Goal: Check status

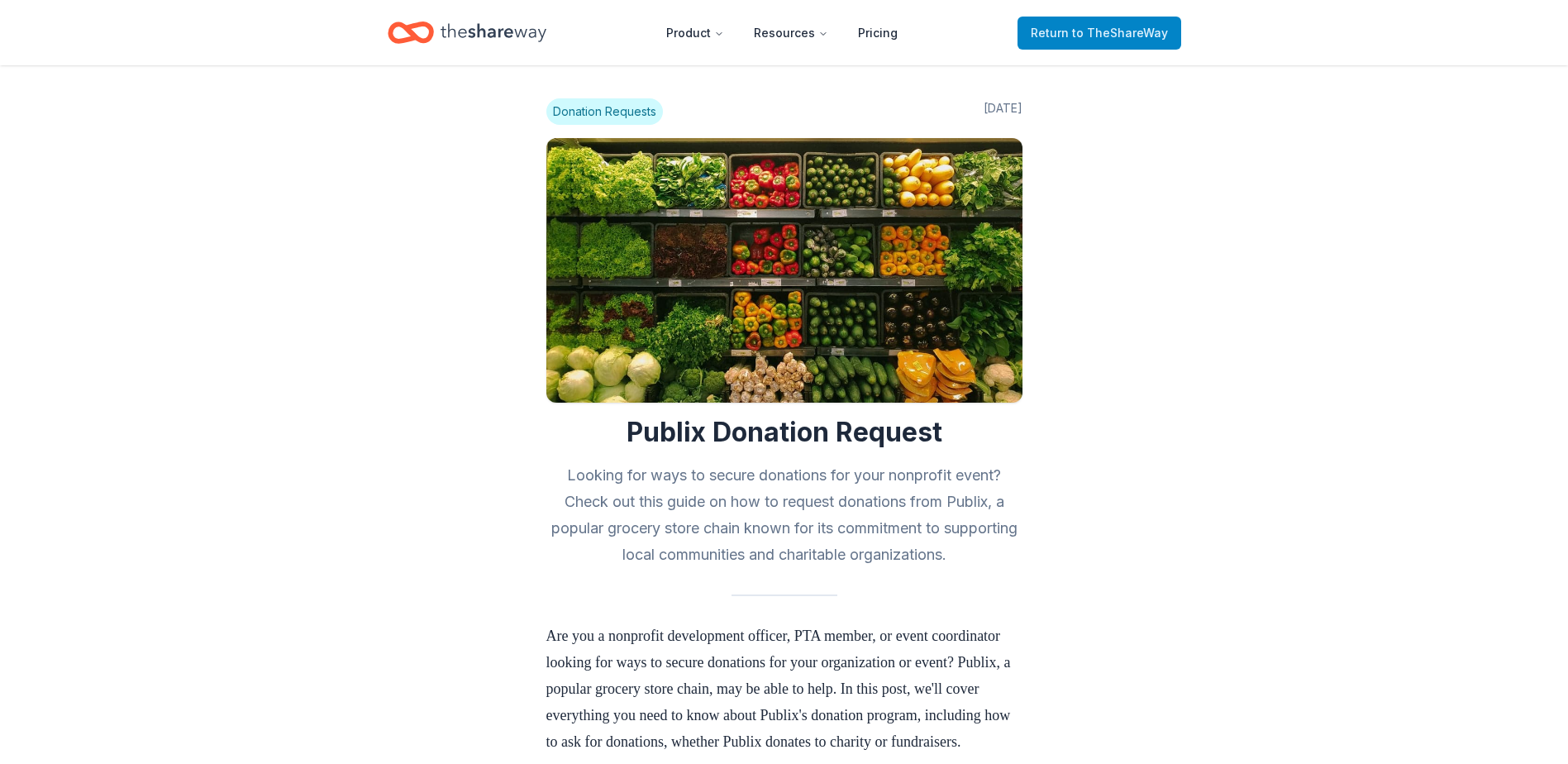
click at [1144, 29] on span "to TheShareWay" at bounding box center [1121, 32] width 96 height 14
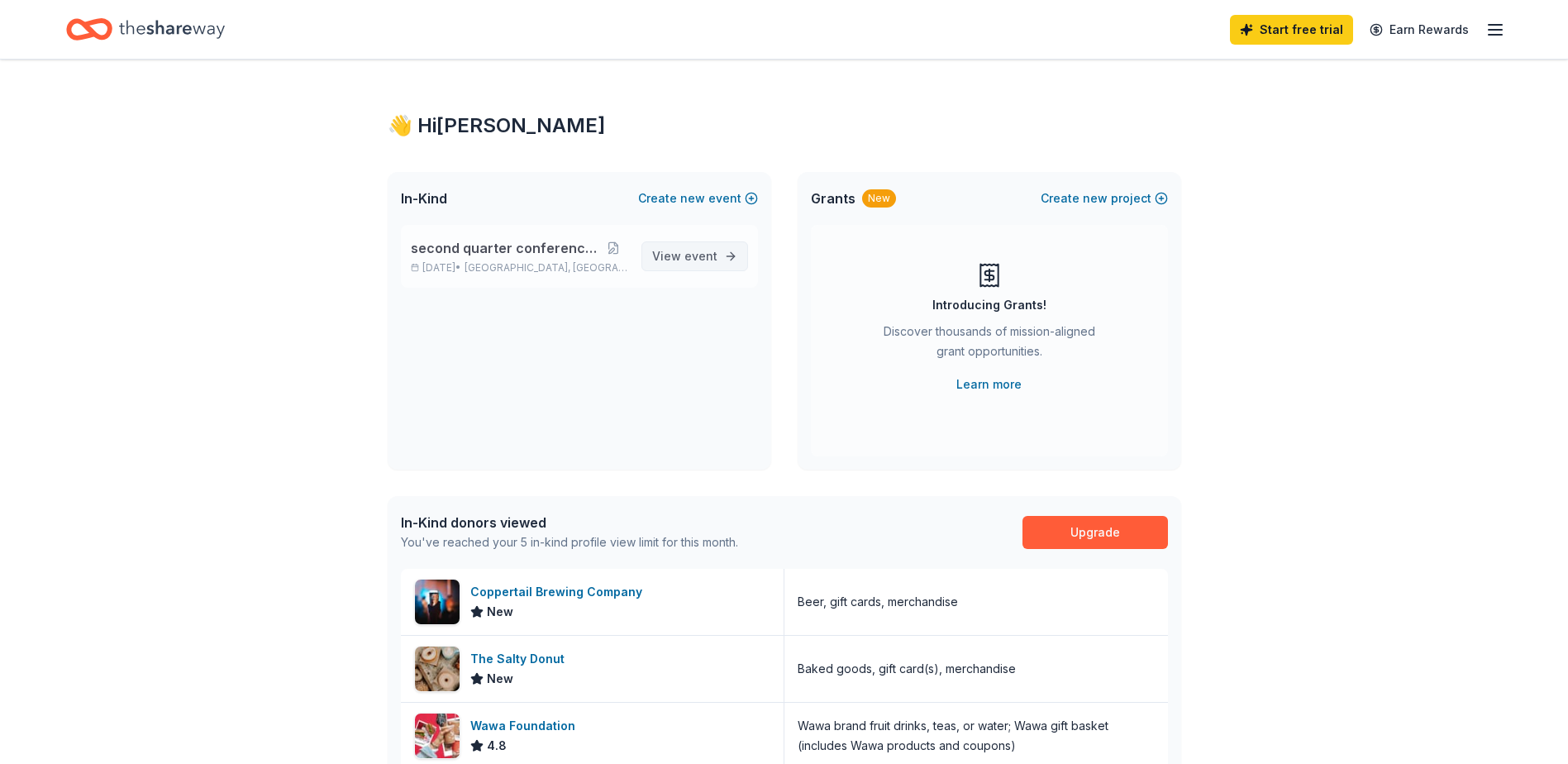
click at [709, 260] on span "event" at bounding box center [701, 256] width 33 height 14
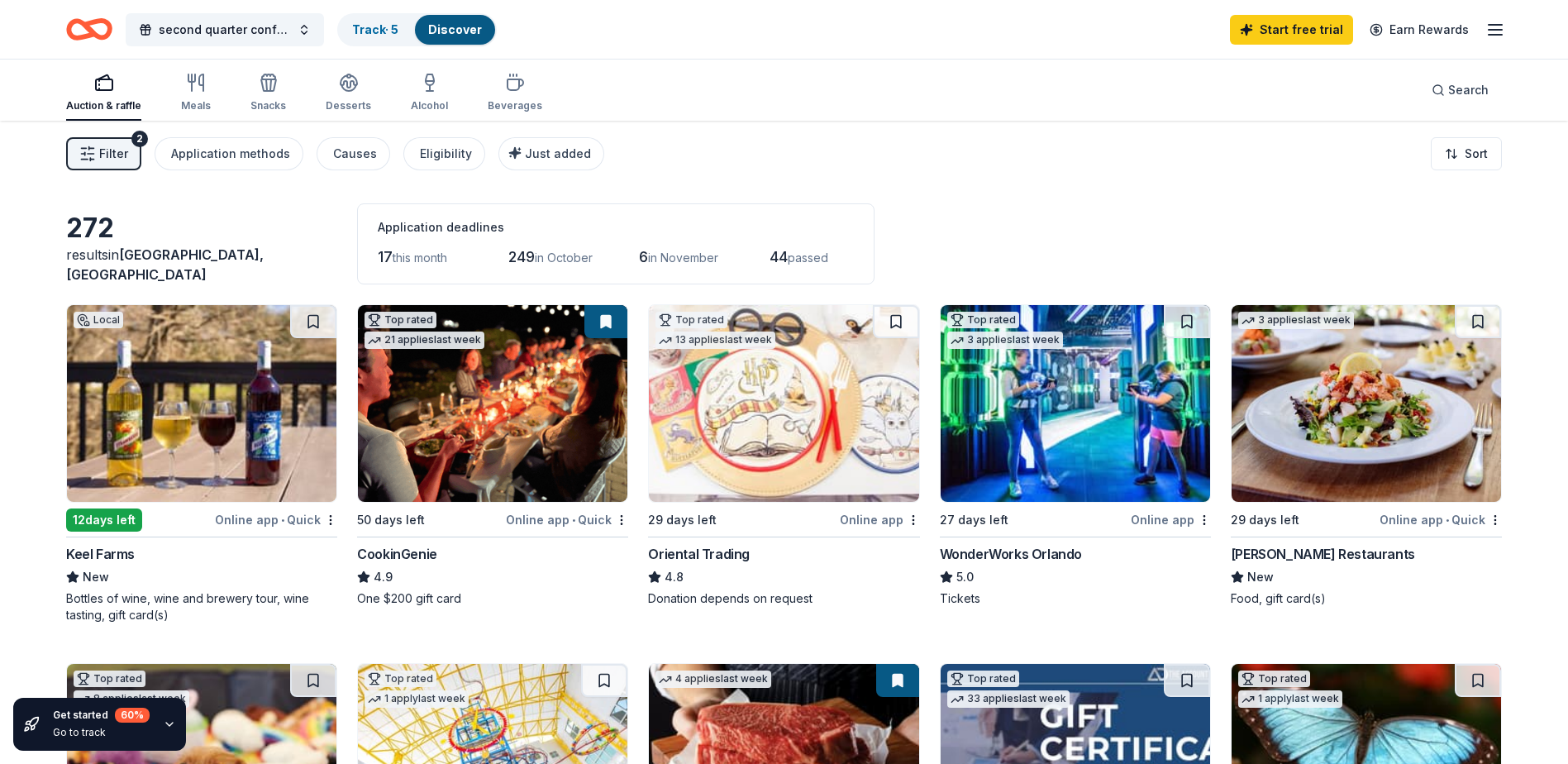
click at [872, 145] on div "Filter 2 Application methods Causes Eligibility Just added Sort" at bounding box center [784, 153] width 1568 height 66
click at [404, 32] on div "Track · 5" at bounding box center [376, 29] width 73 height 29
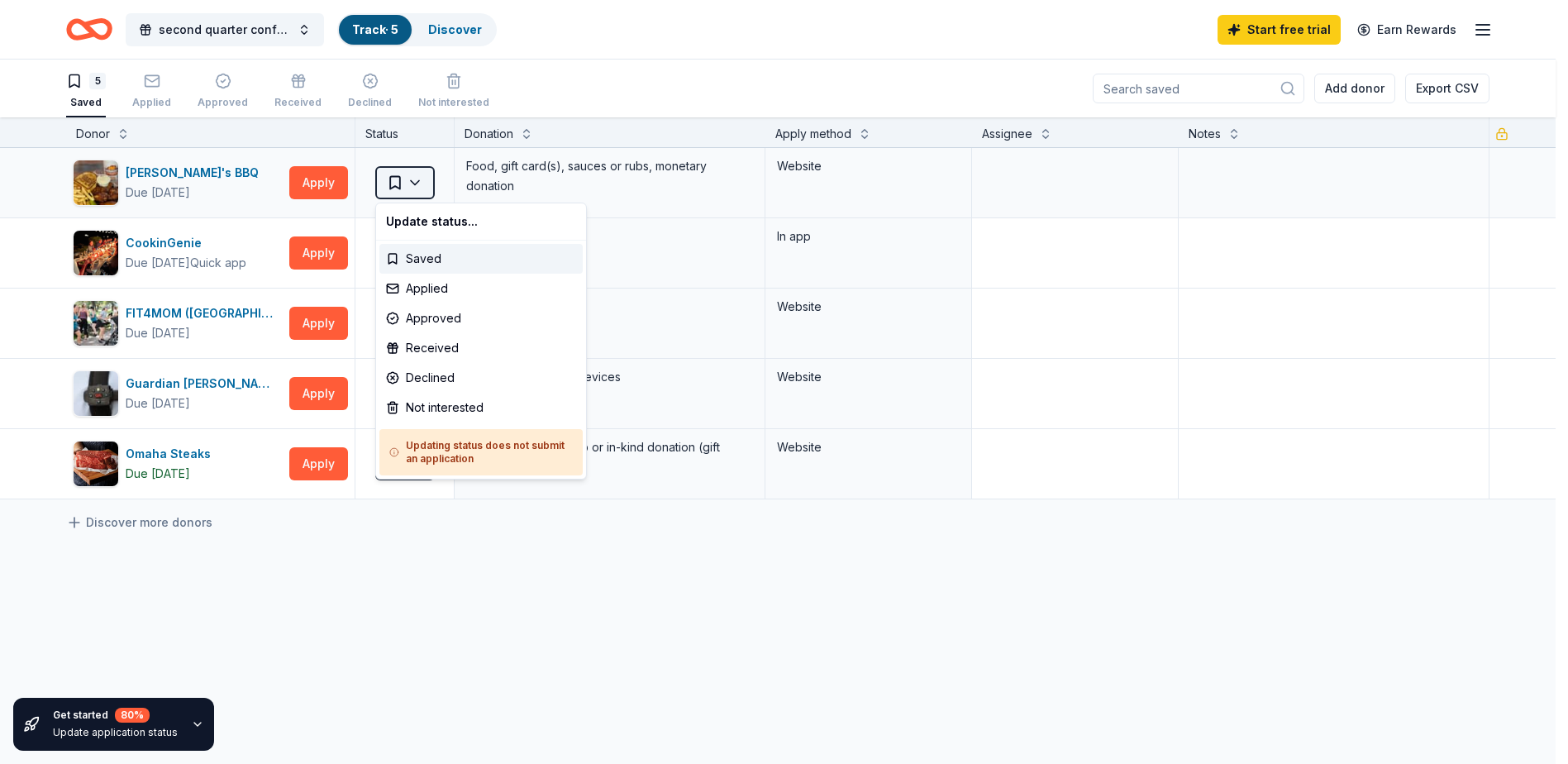
click at [415, 178] on html "second quarter conference night Track · 5 Discover Start free trial Earn Reward…" at bounding box center [784, 382] width 1568 height 764
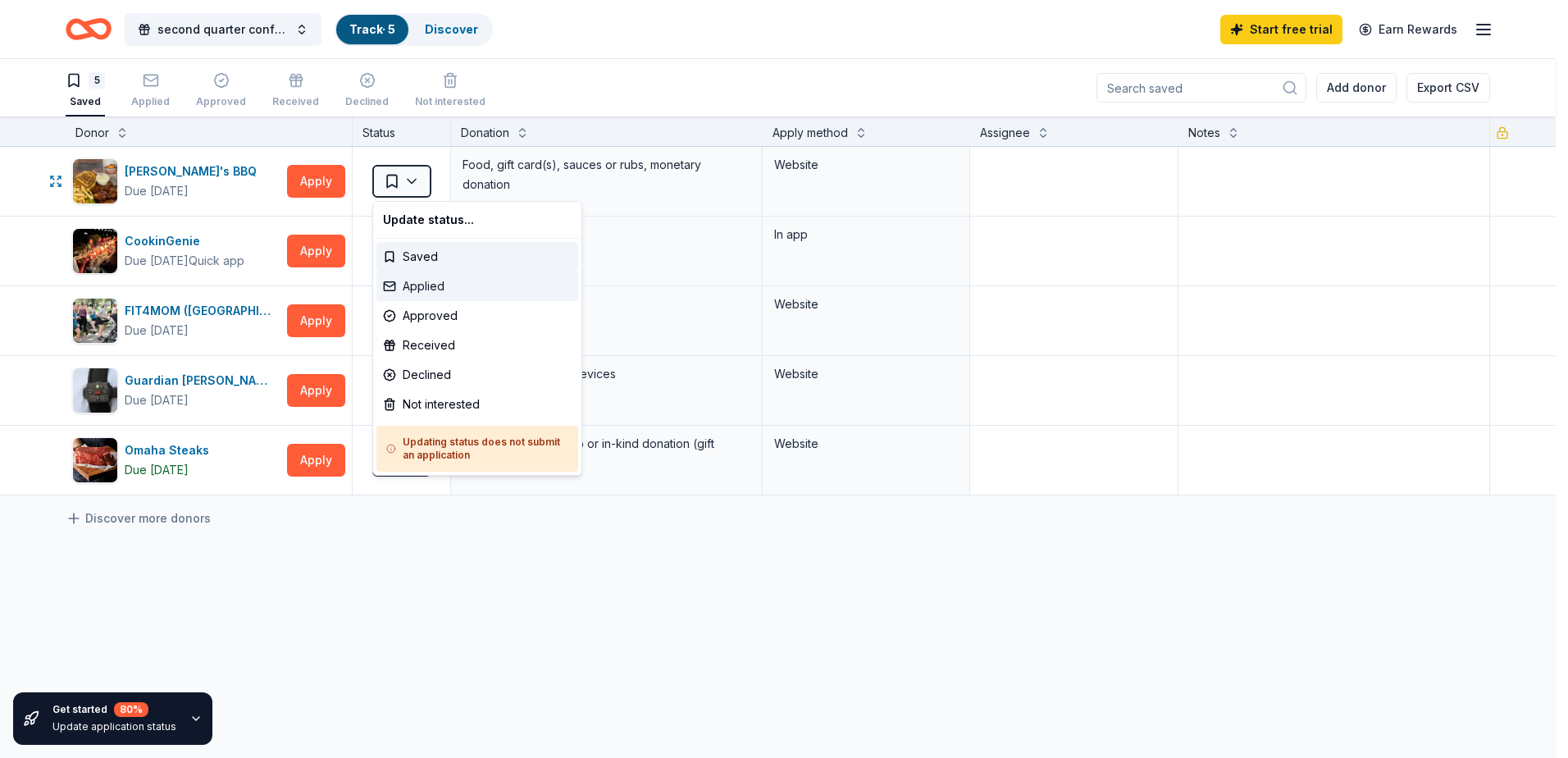
click at [426, 296] on div "Applied" at bounding box center [477, 286] width 201 height 29
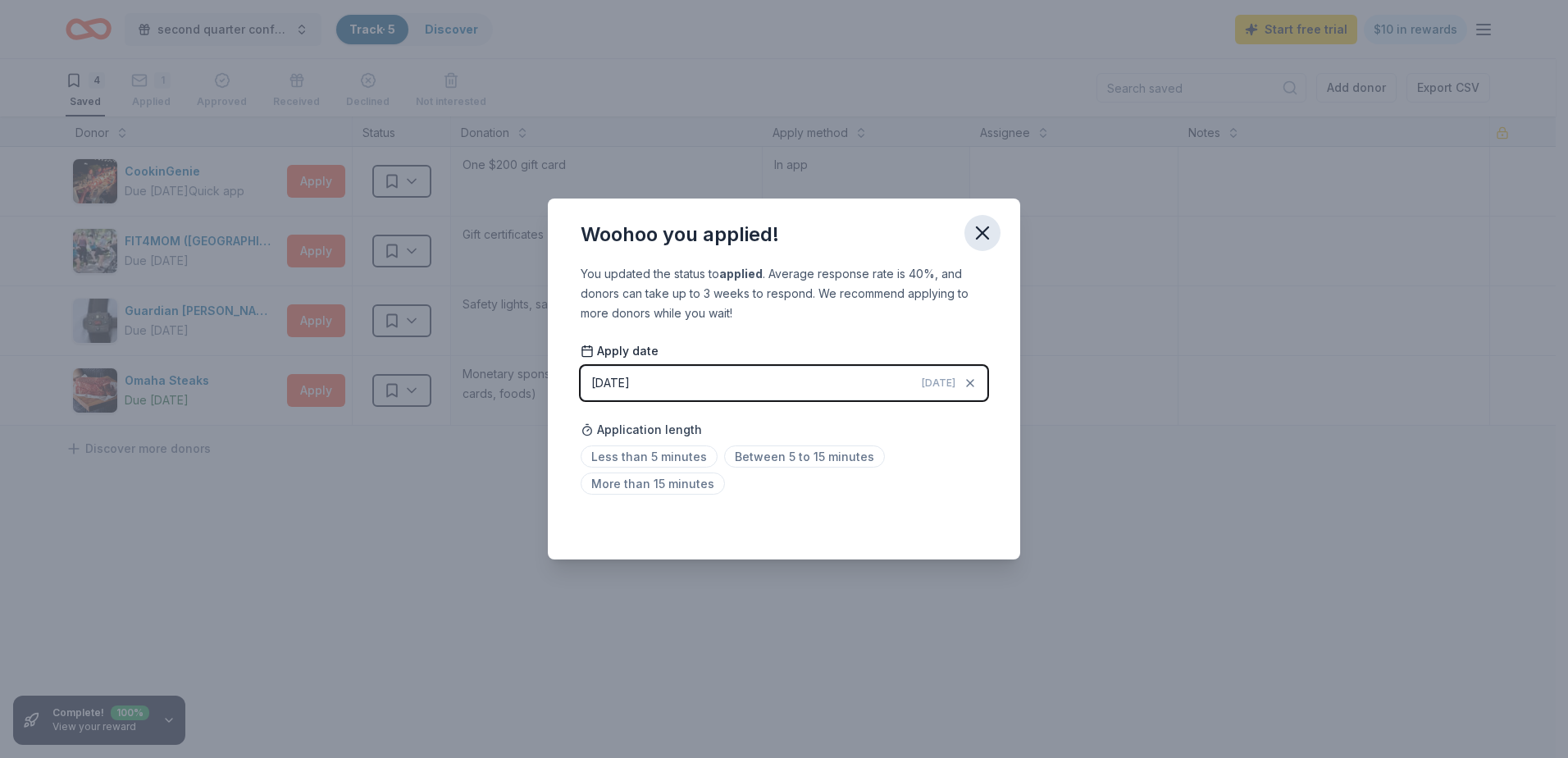
click at [978, 230] on icon "button" at bounding box center [982, 234] width 23 height 23
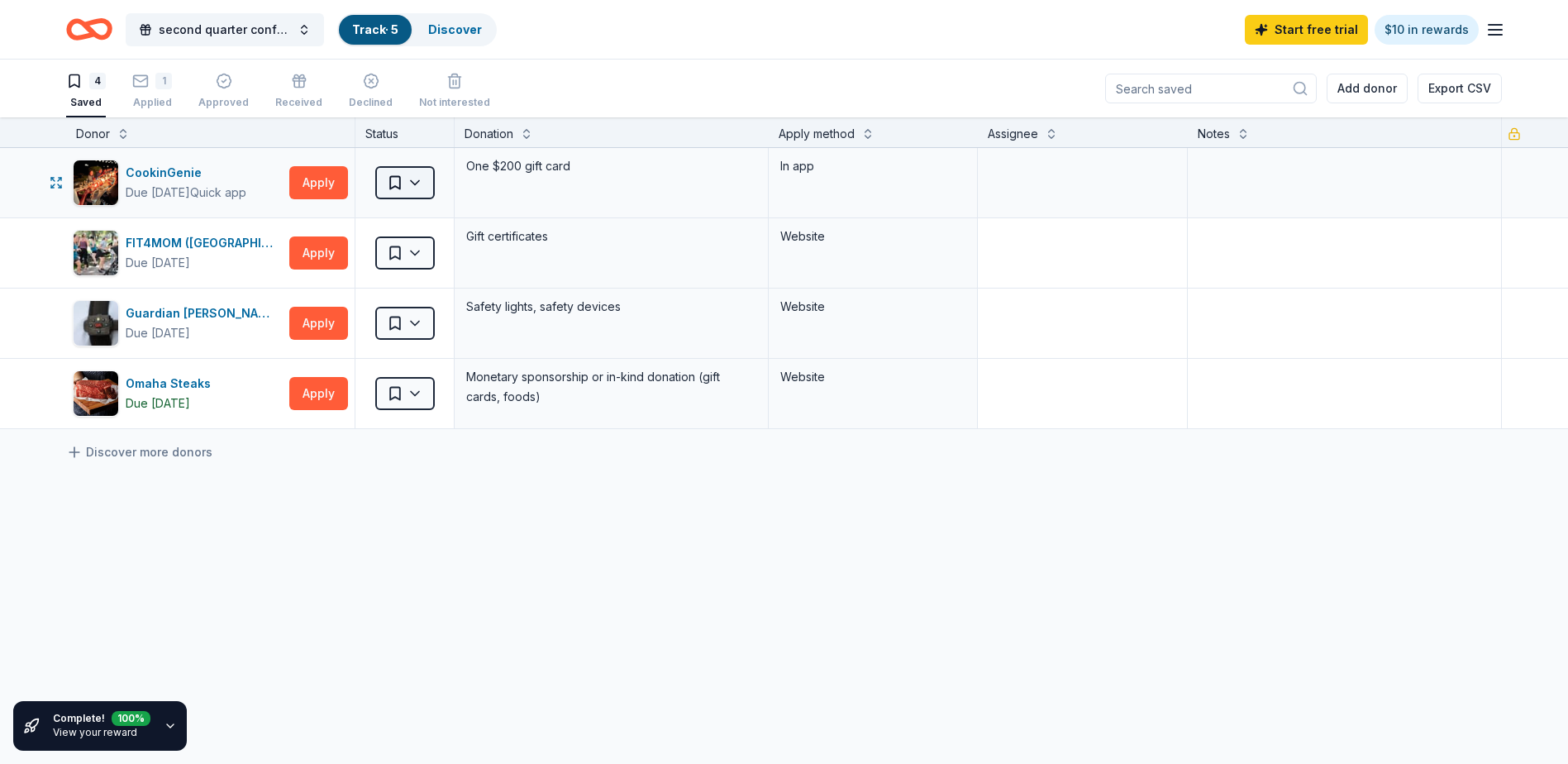
click at [411, 190] on html "second quarter conference night Track · 5 Discover Start free trial $10 in rewa…" at bounding box center [784, 382] width 1568 height 764
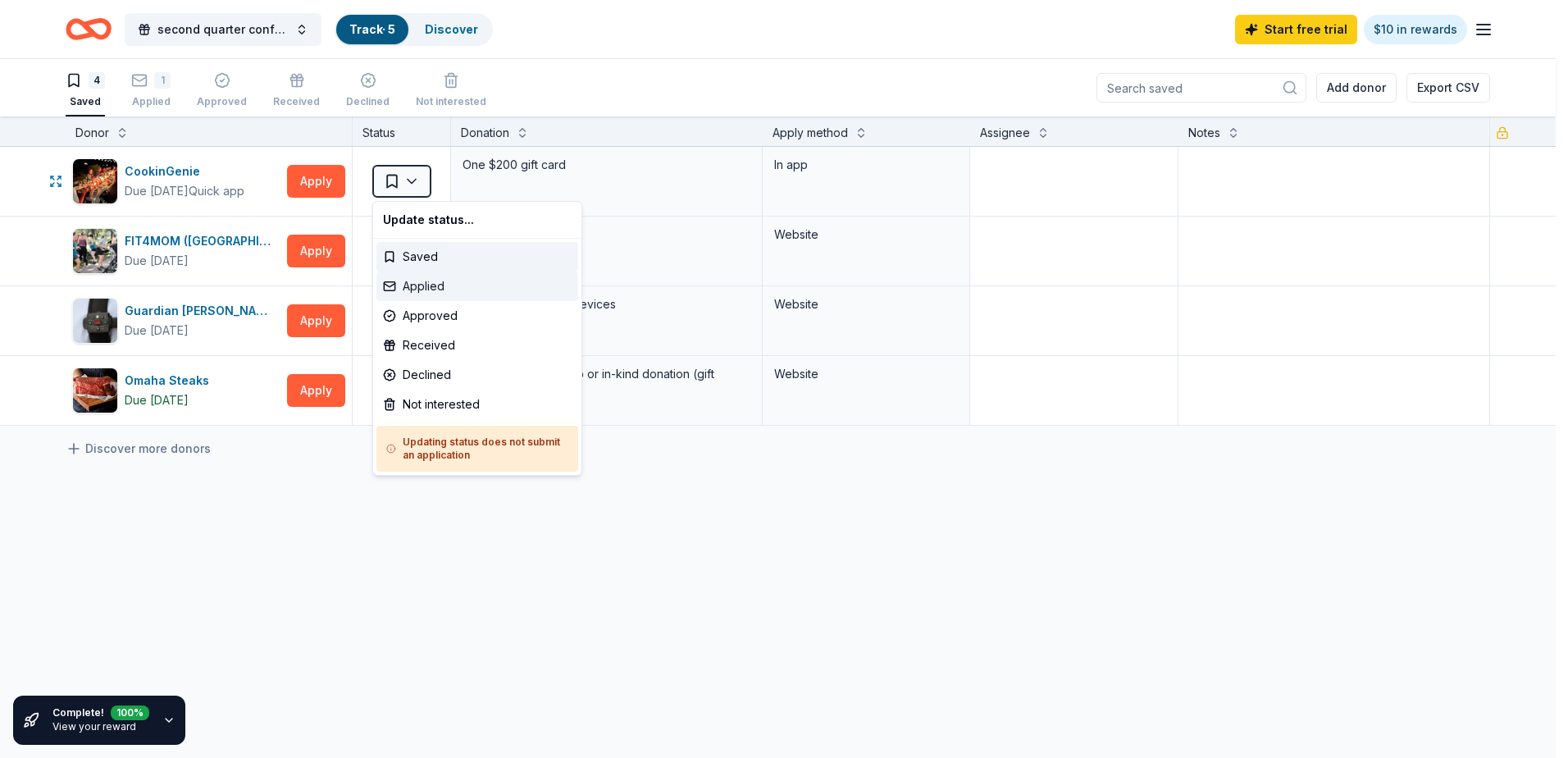
click at [446, 286] on div "Applied" at bounding box center [477, 286] width 201 height 29
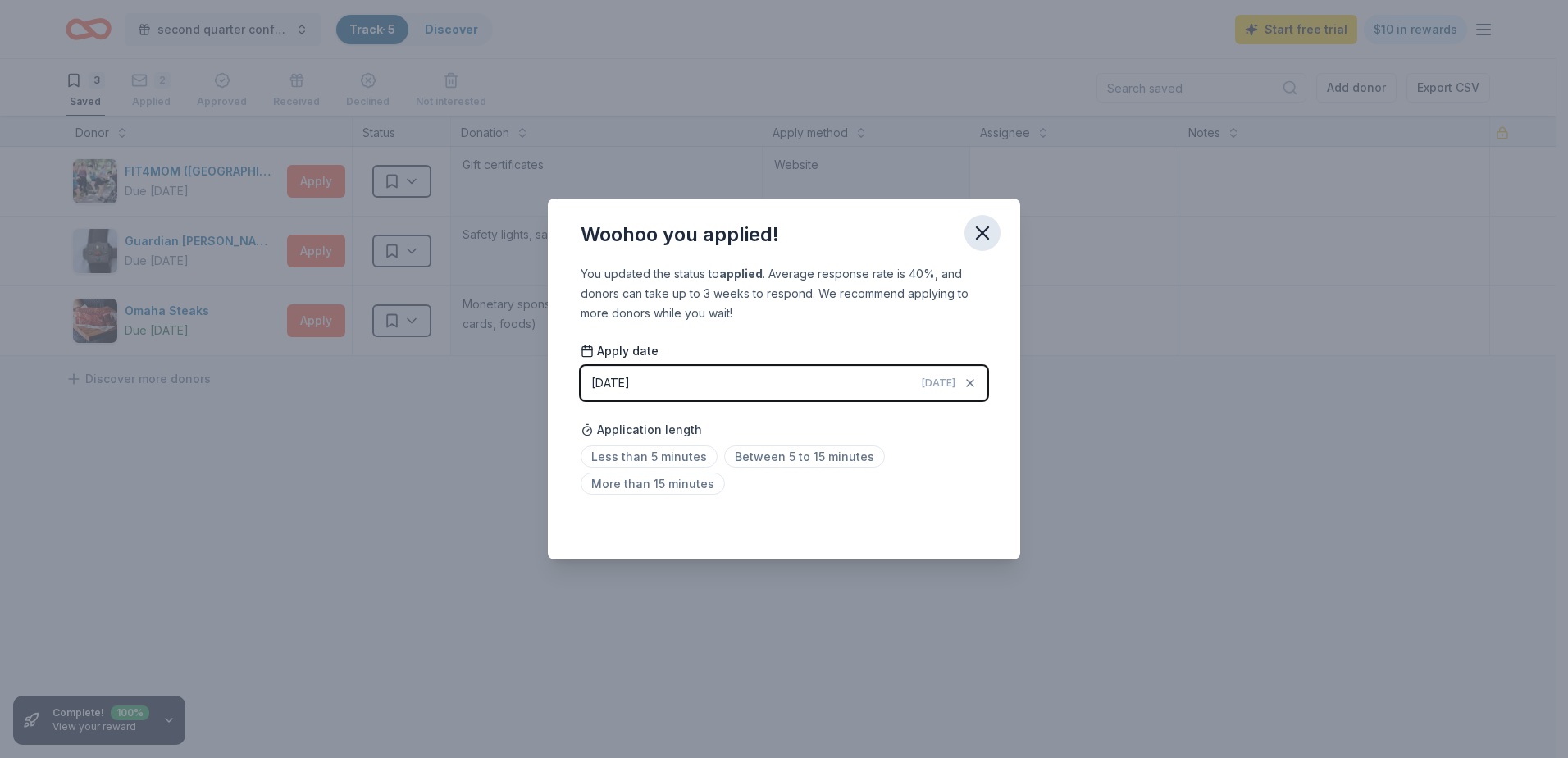
click at [980, 228] on icon "button" at bounding box center [982, 234] width 23 height 23
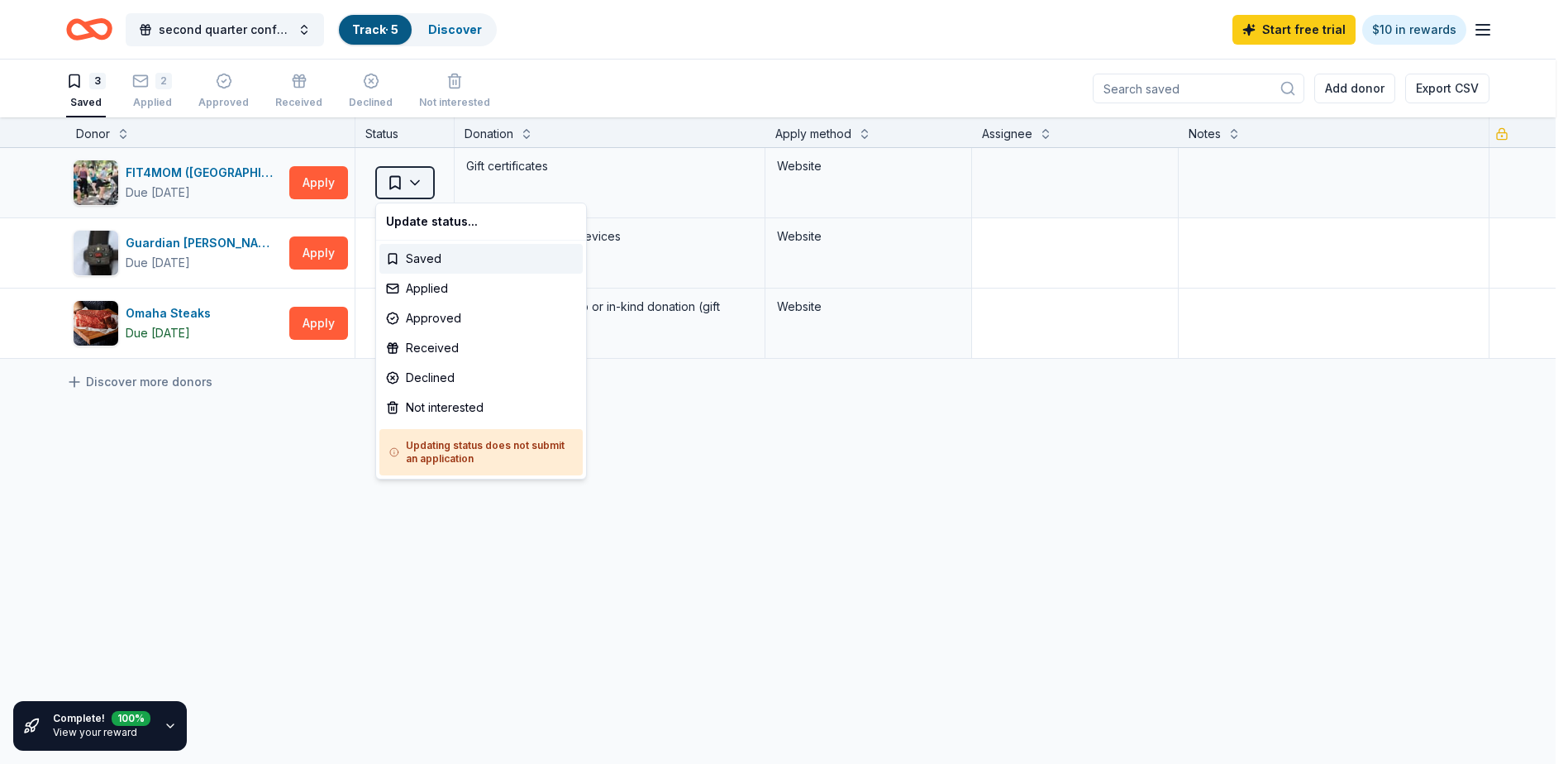
click at [416, 187] on html "second quarter conference night Track · 5 Discover Start free trial $10 in rewa…" at bounding box center [784, 382] width 1568 height 764
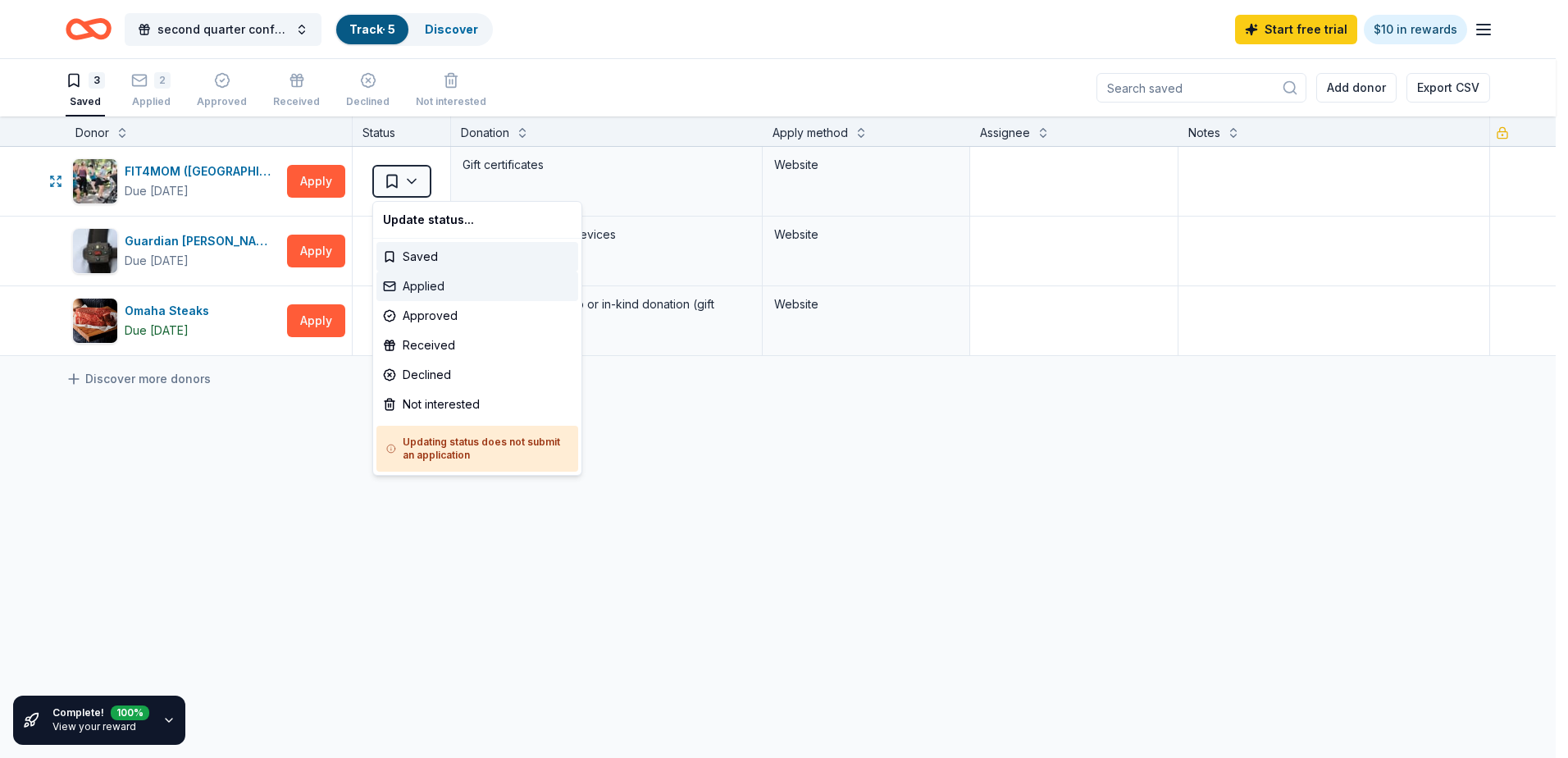
click at [457, 275] on div "Applied" at bounding box center [477, 286] width 201 height 29
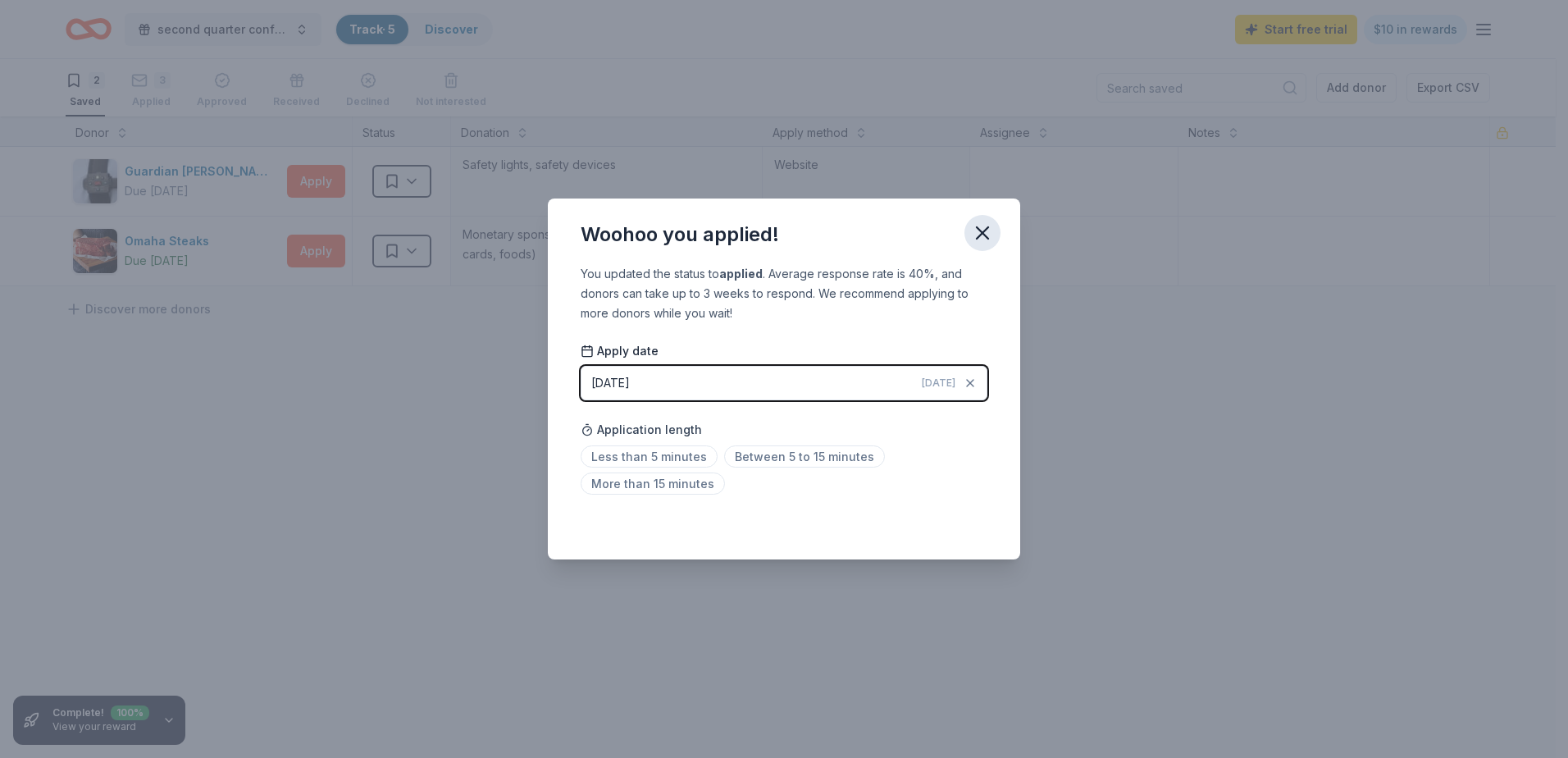
click at [980, 233] on icon "button" at bounding box center [982, 234] width 23 height 23
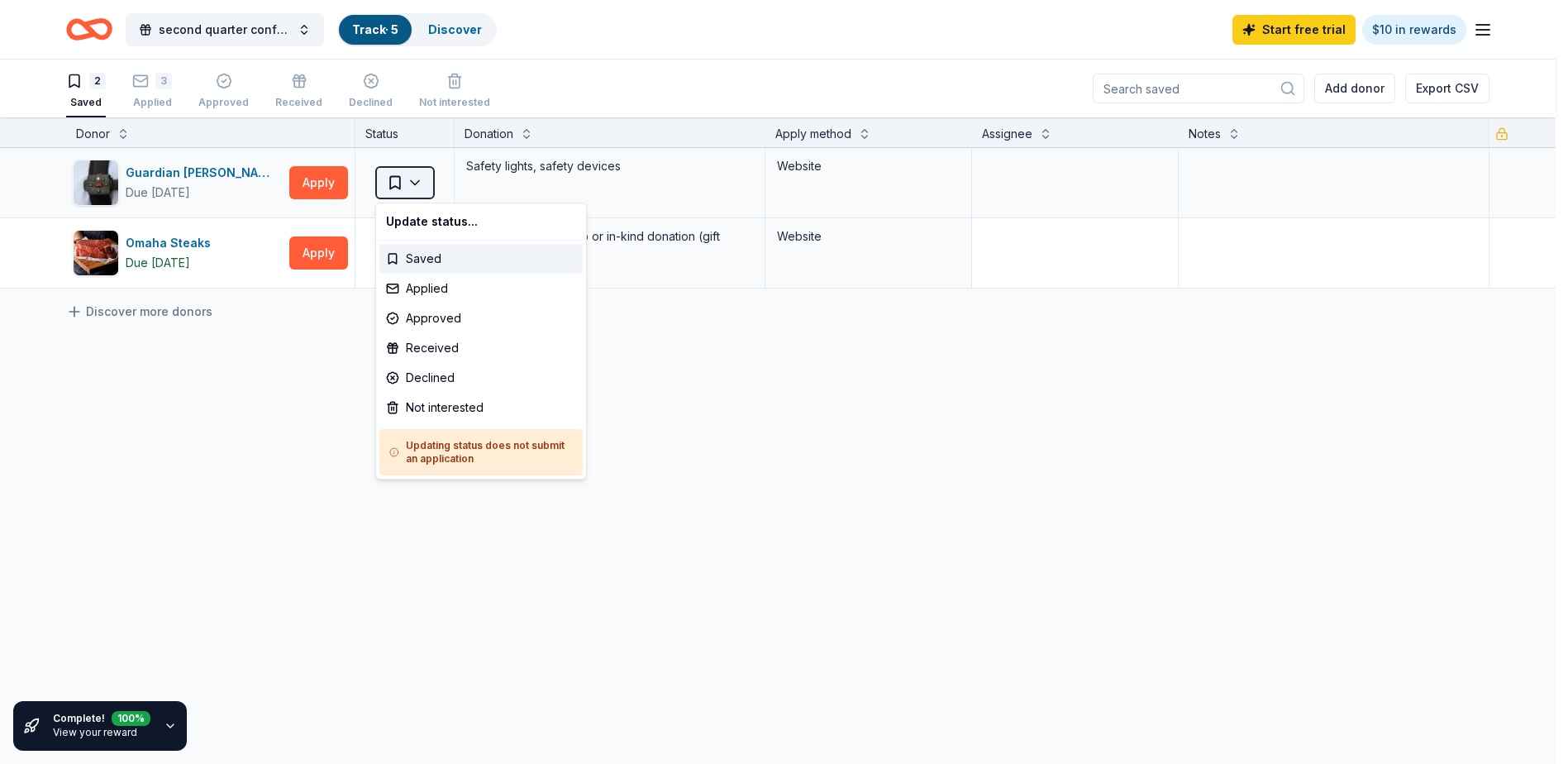
click at [400, 184] on html "second quarter conference night Track · 5 Discover Start free trial $10 in rewa…" at bounding box center [784, 382] width 1568 height 764
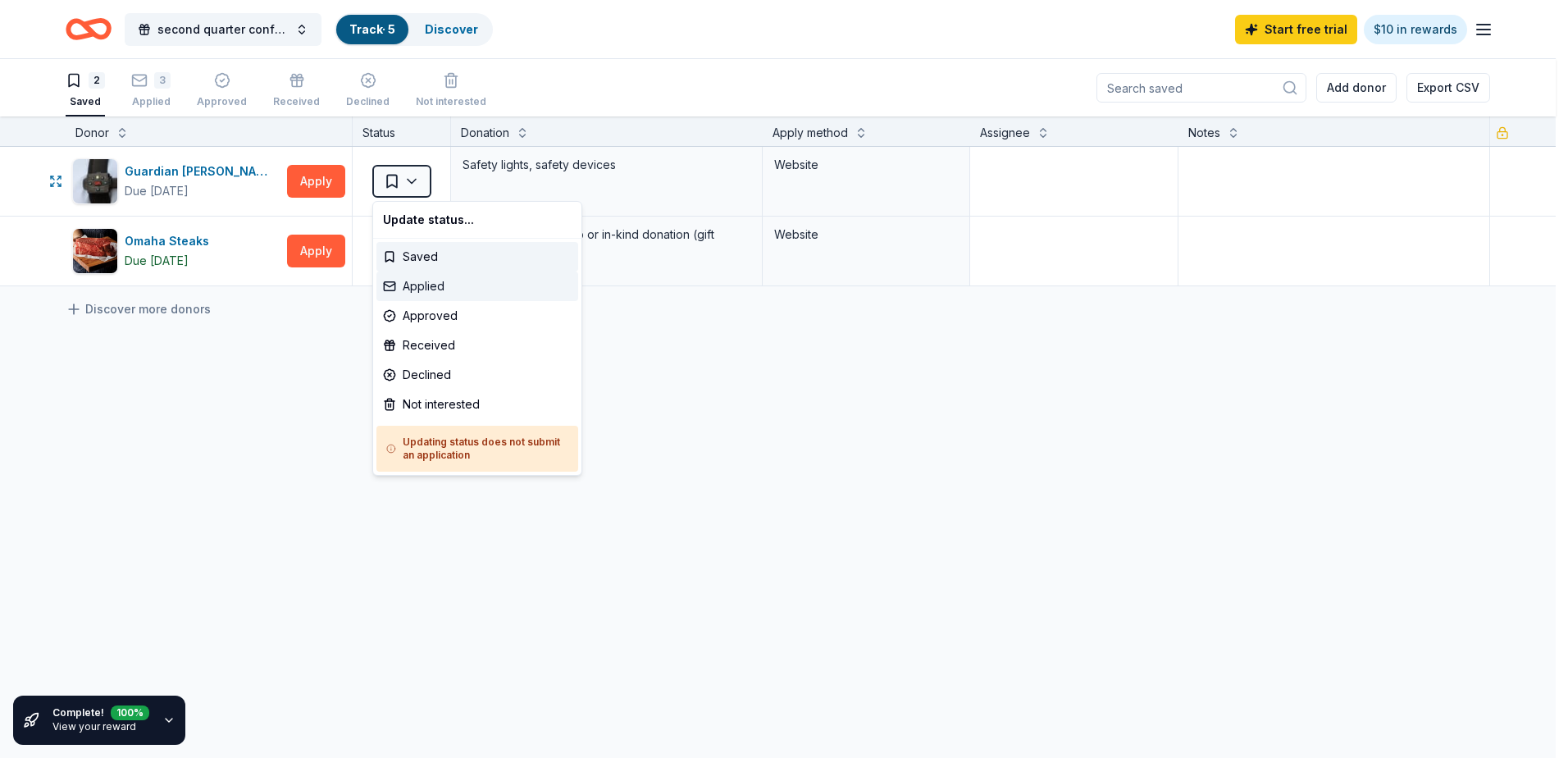
click at [483, 284] on div "Applied" at bounding box center [477, 286] width 201 height 29
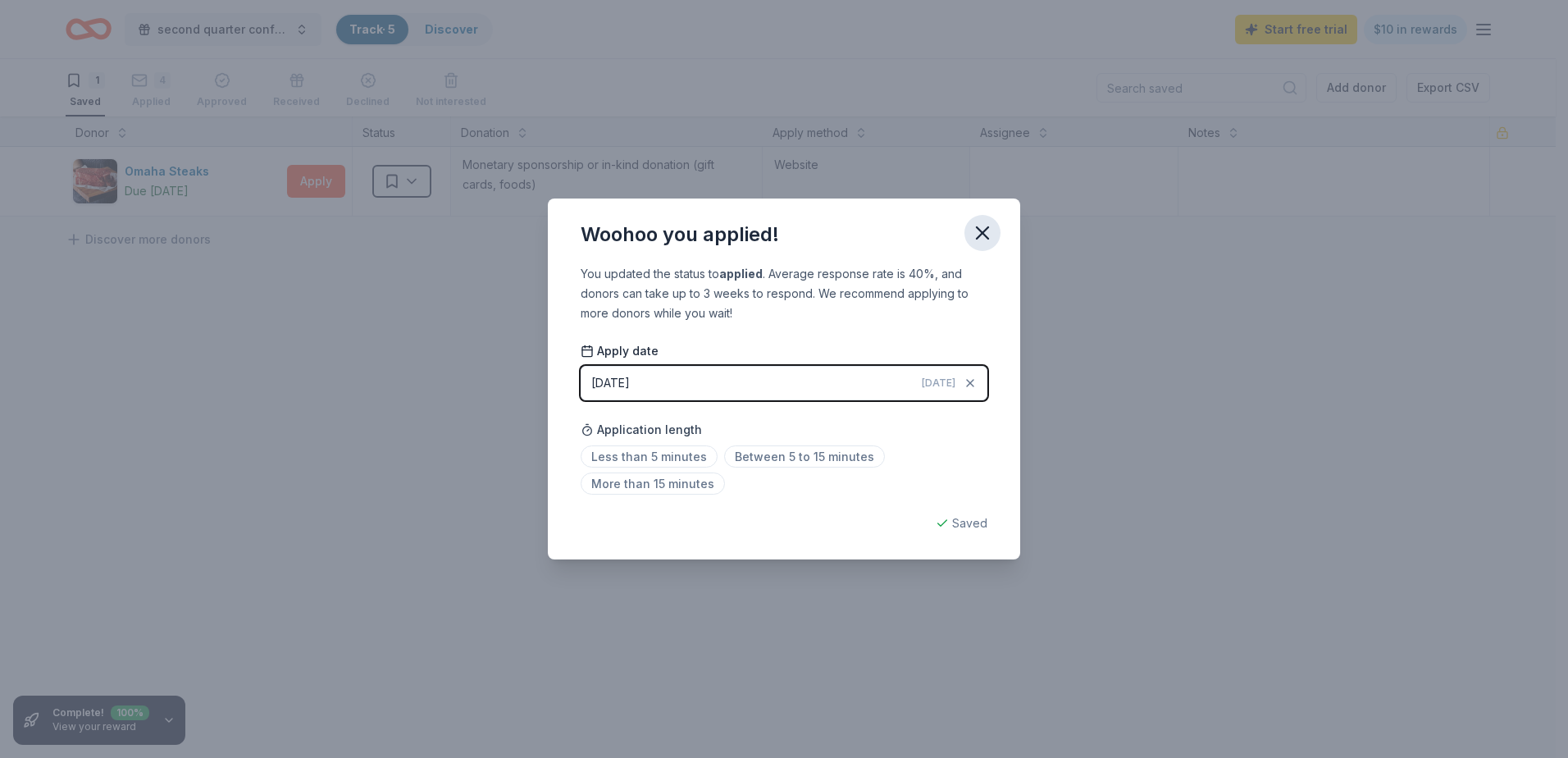
click at [977, 226] on icon "button" at bounding box center [982, 234] width 23 height 23
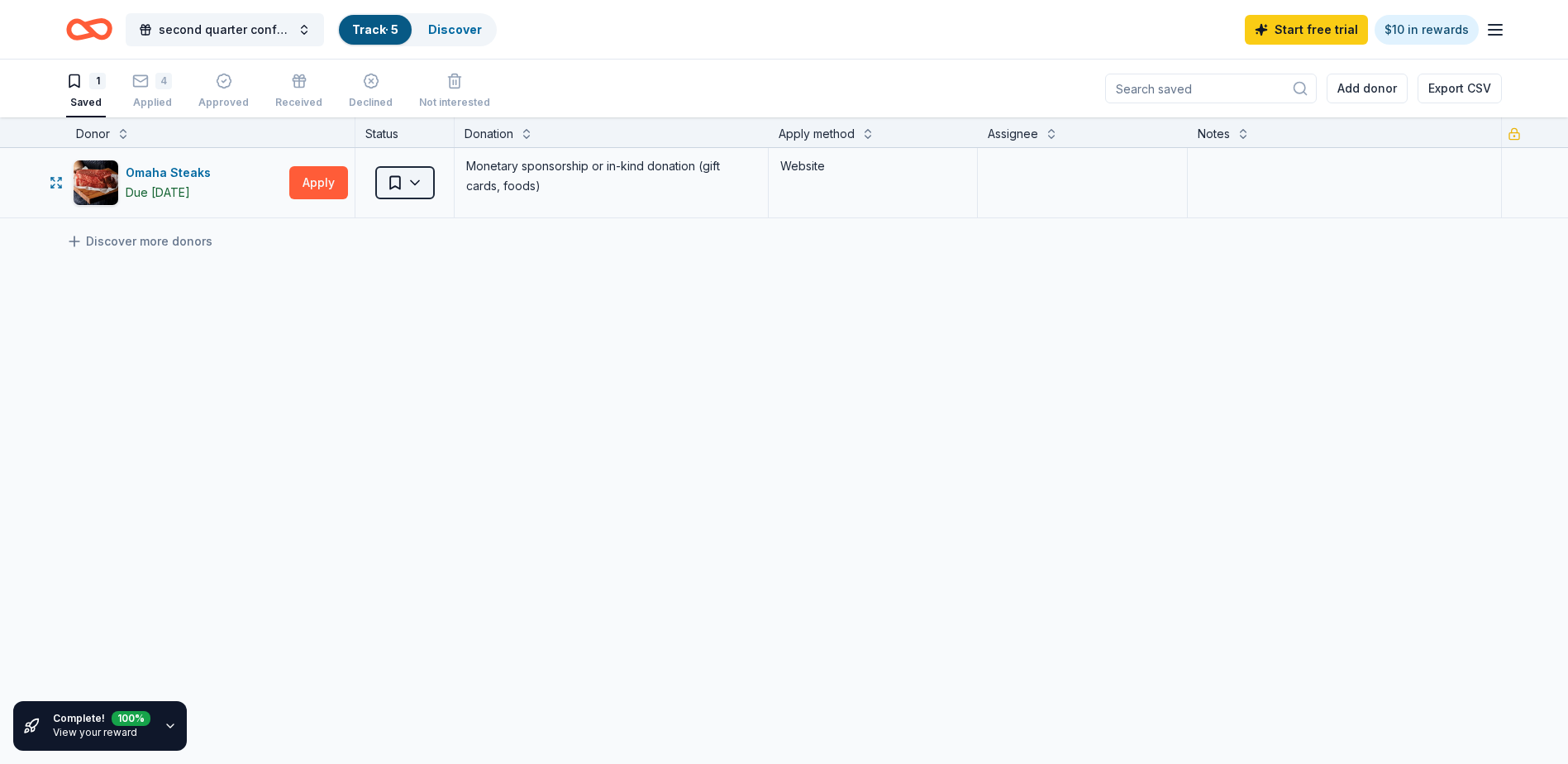
click at [416, 185] on html "second quarter conference night Track · 5 Discover Start free trial $10 in rewa…" at bounding box center [784, 382] width 1568 height 764
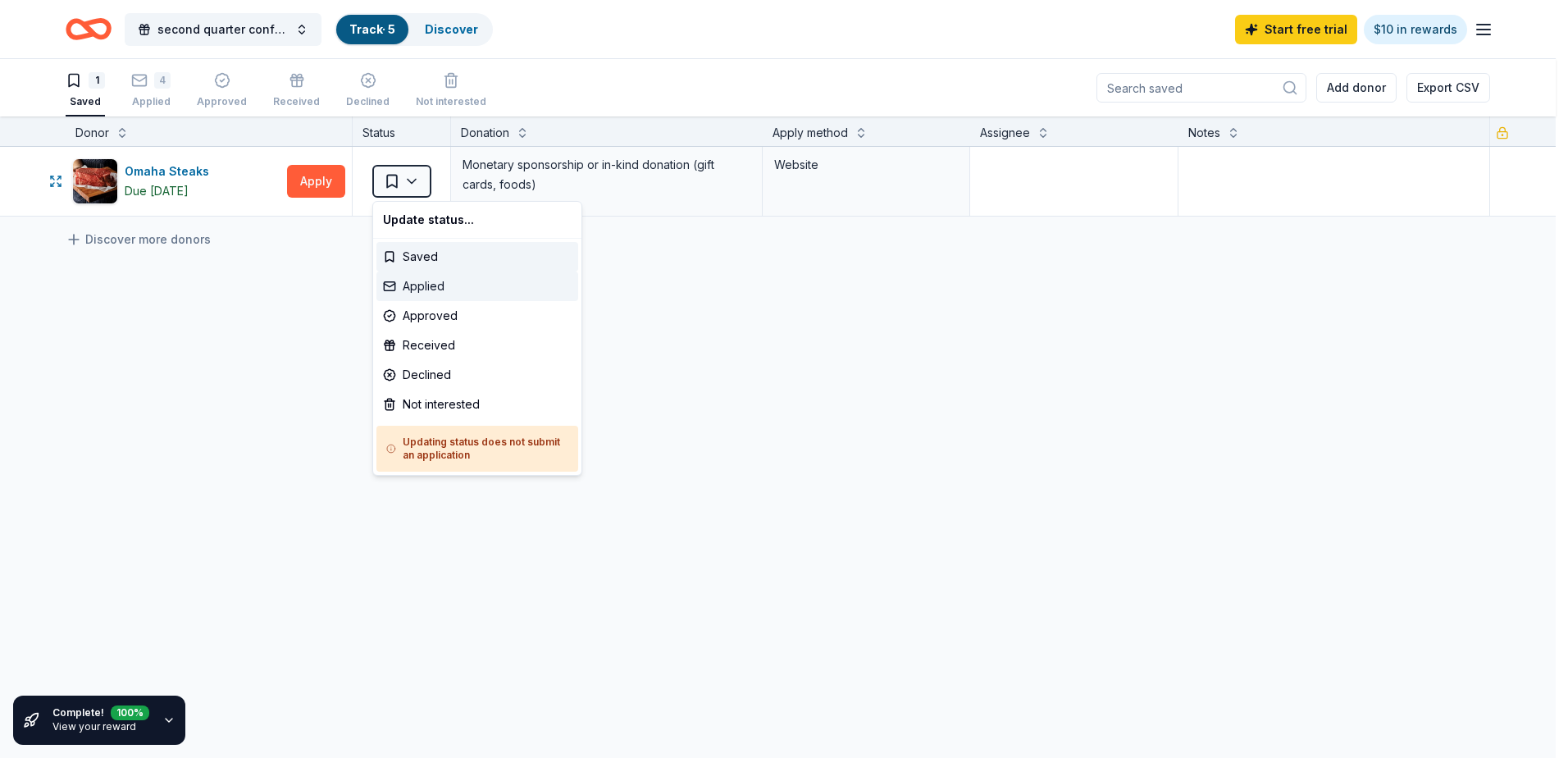
click at [419, 285] on div "Applied" at bounding box center [477, 286] width 201 height 29
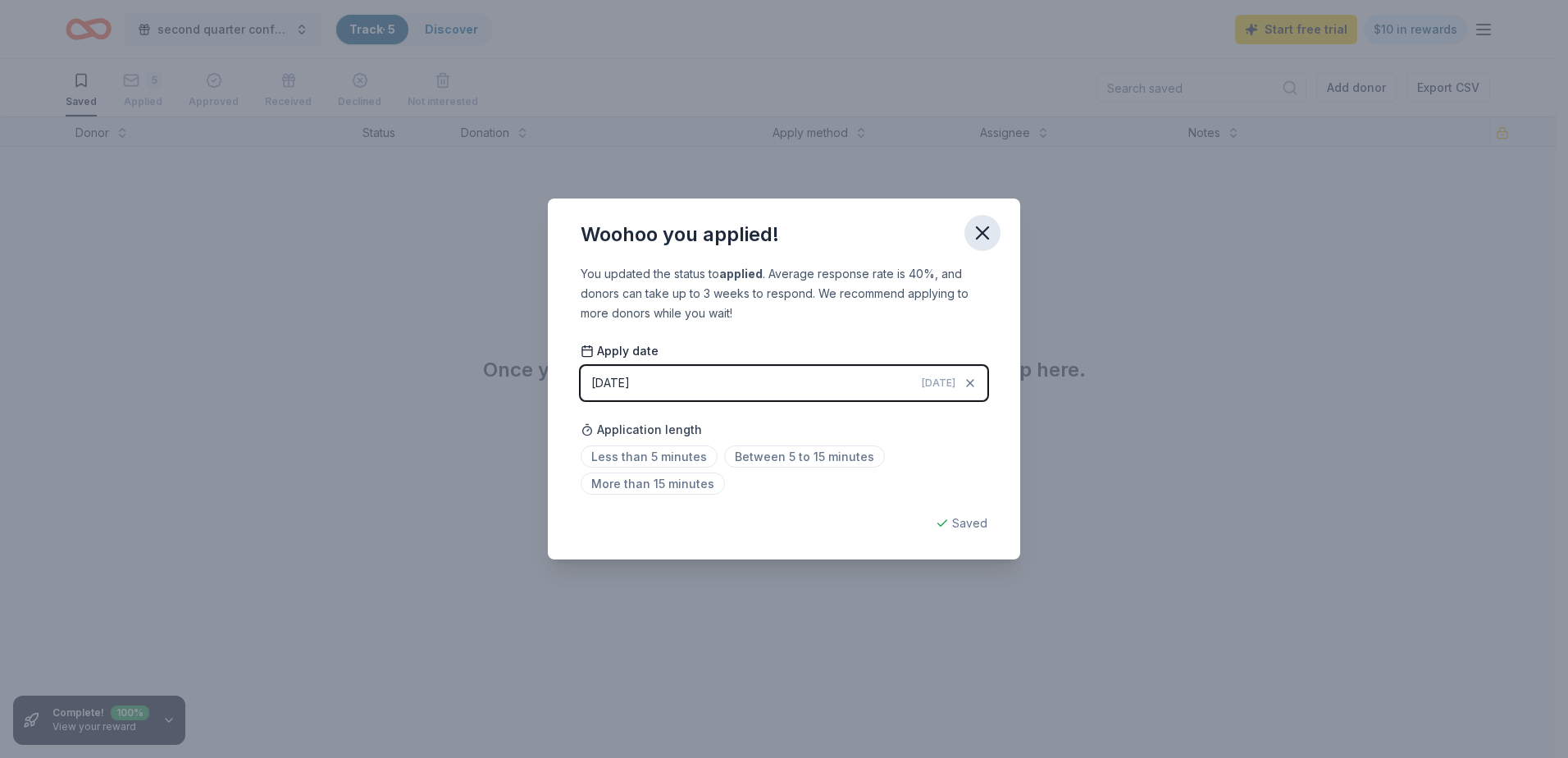
click at [979, 235] on icon "button" at bounding box center [982, 234] width 23 height 23
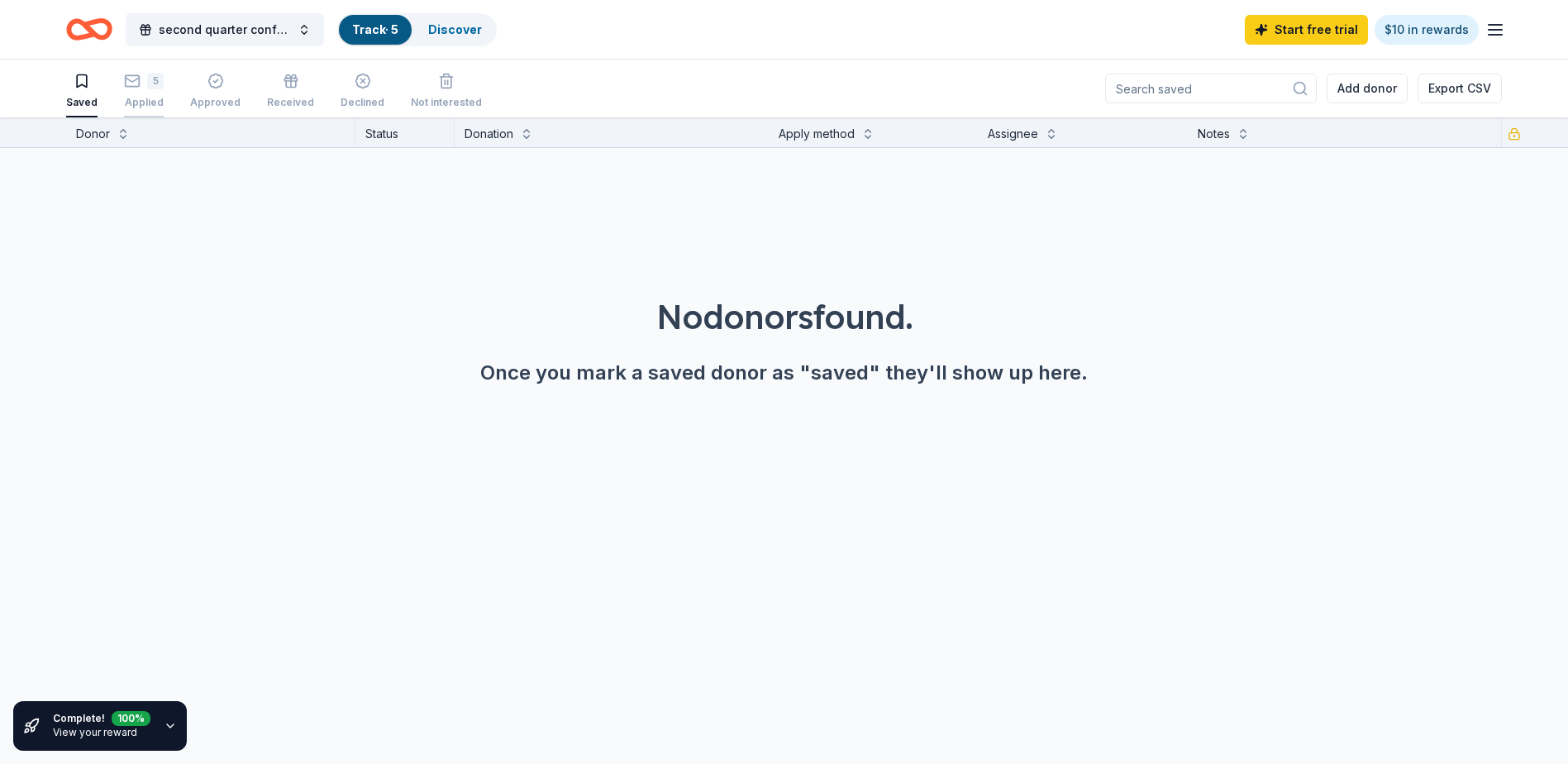
click at [135, 84] on div "5 Applied" at bounding box center [143, 81] width 39 height 36
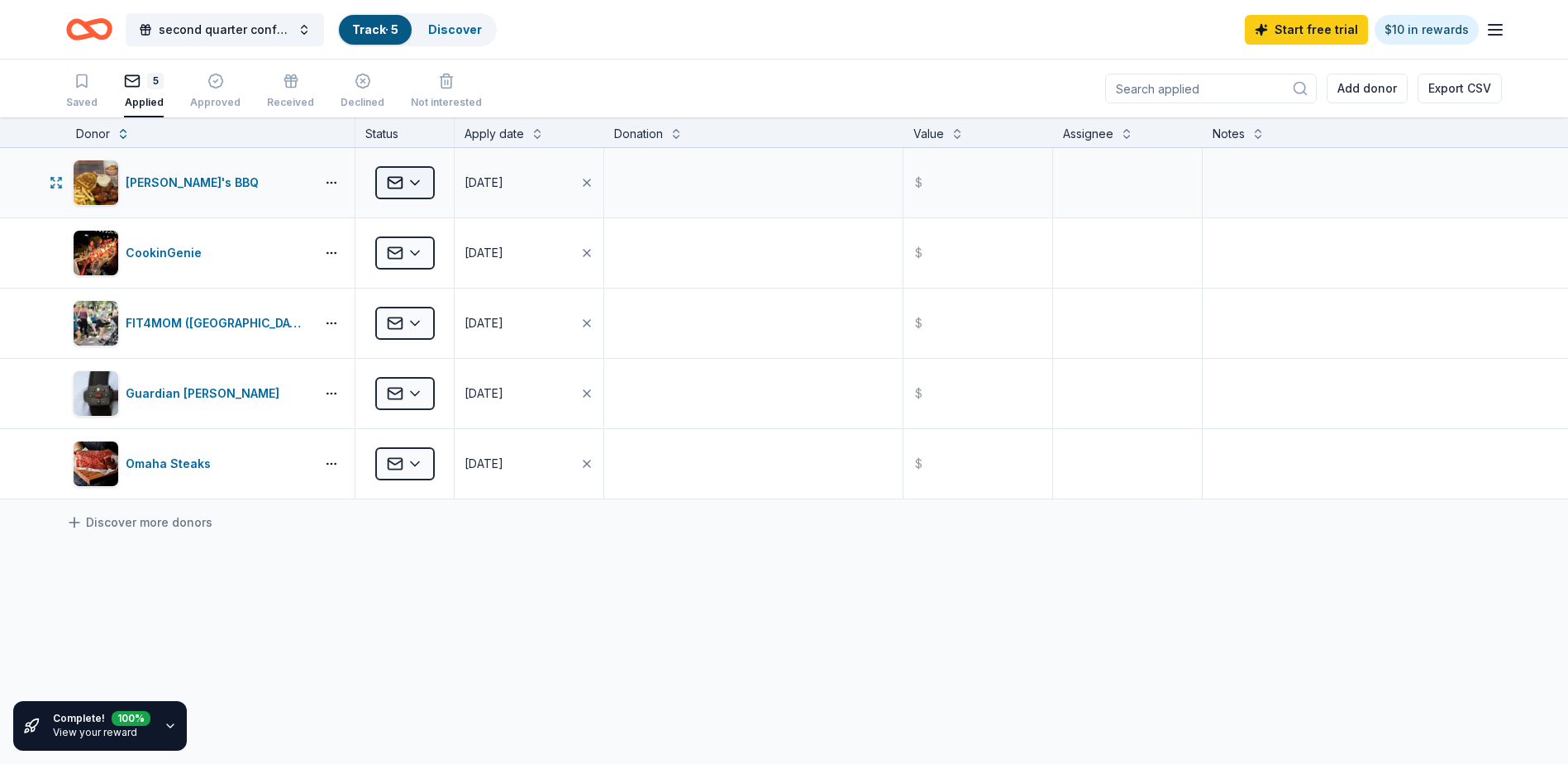
click at [412, 183] on html "second quarter conference night Track · 5 Discover Start free trial $10 in rewa…" at bounding box center [784, 382] width 1568 height 764
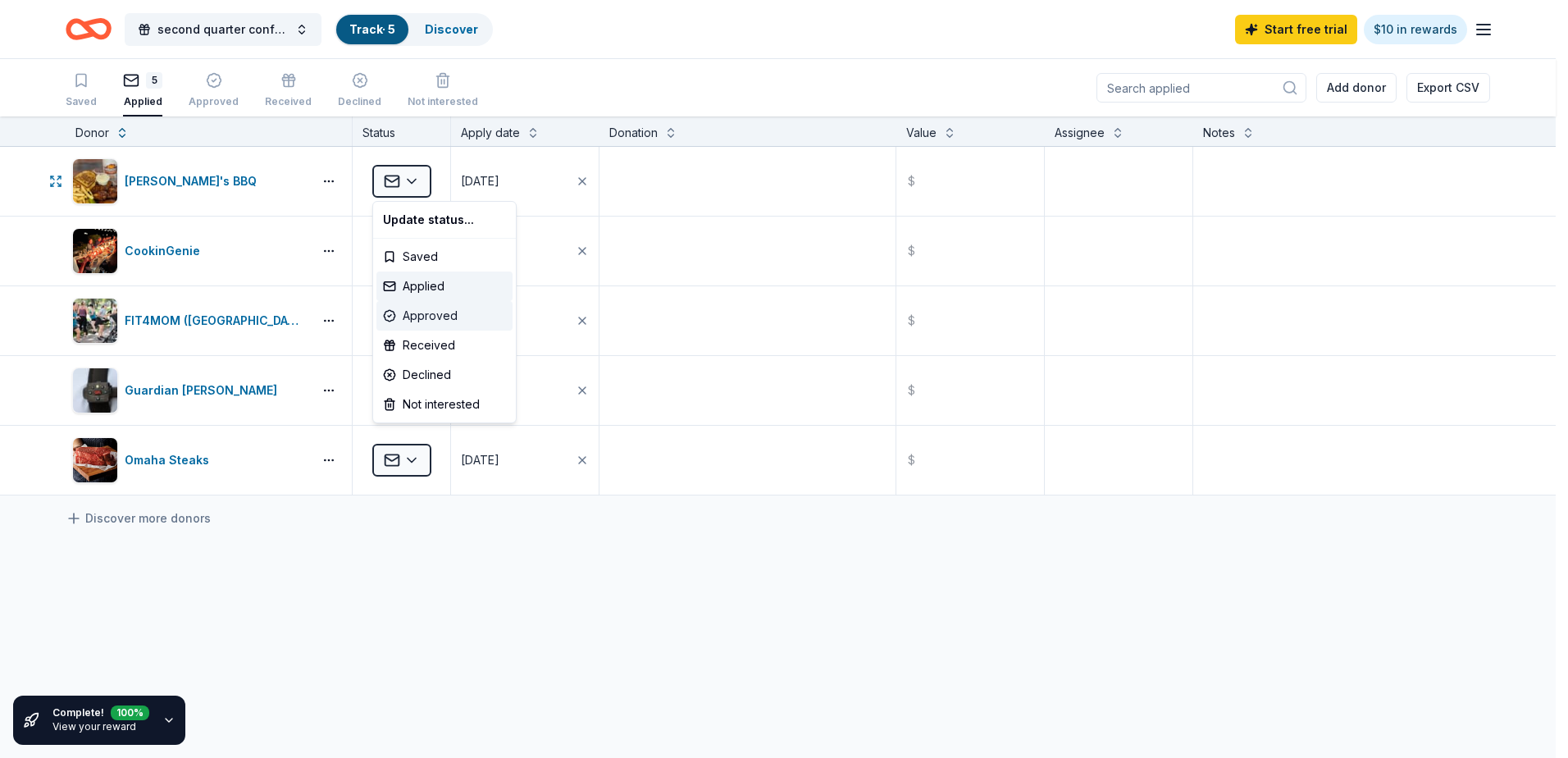
click at [423, 316] on div "Approved" at bounding box center [445, 315] width 136 height 29
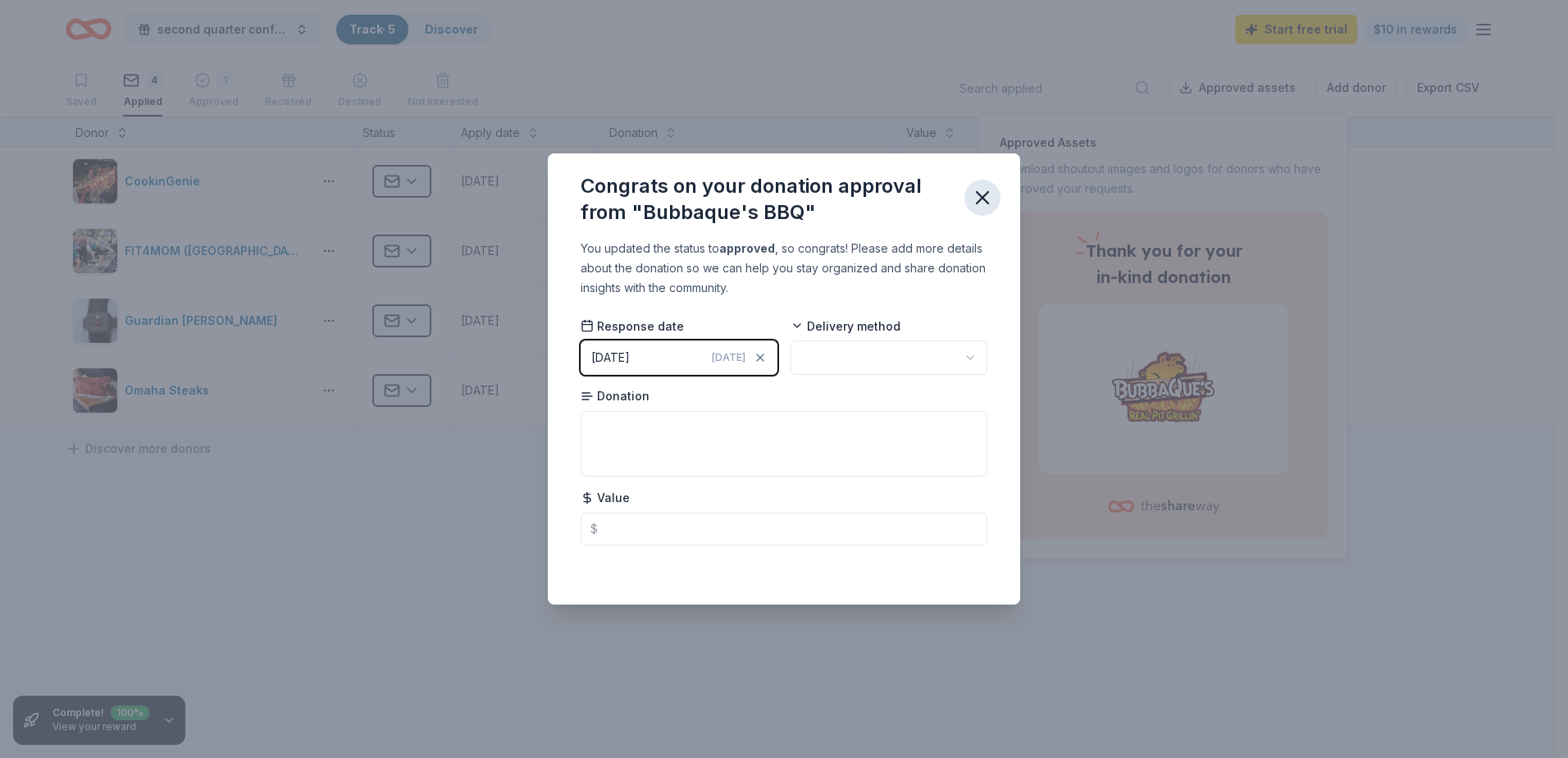
click at [977, 198] on icon "button" at bounding box center [982, 198] width 23 height 23
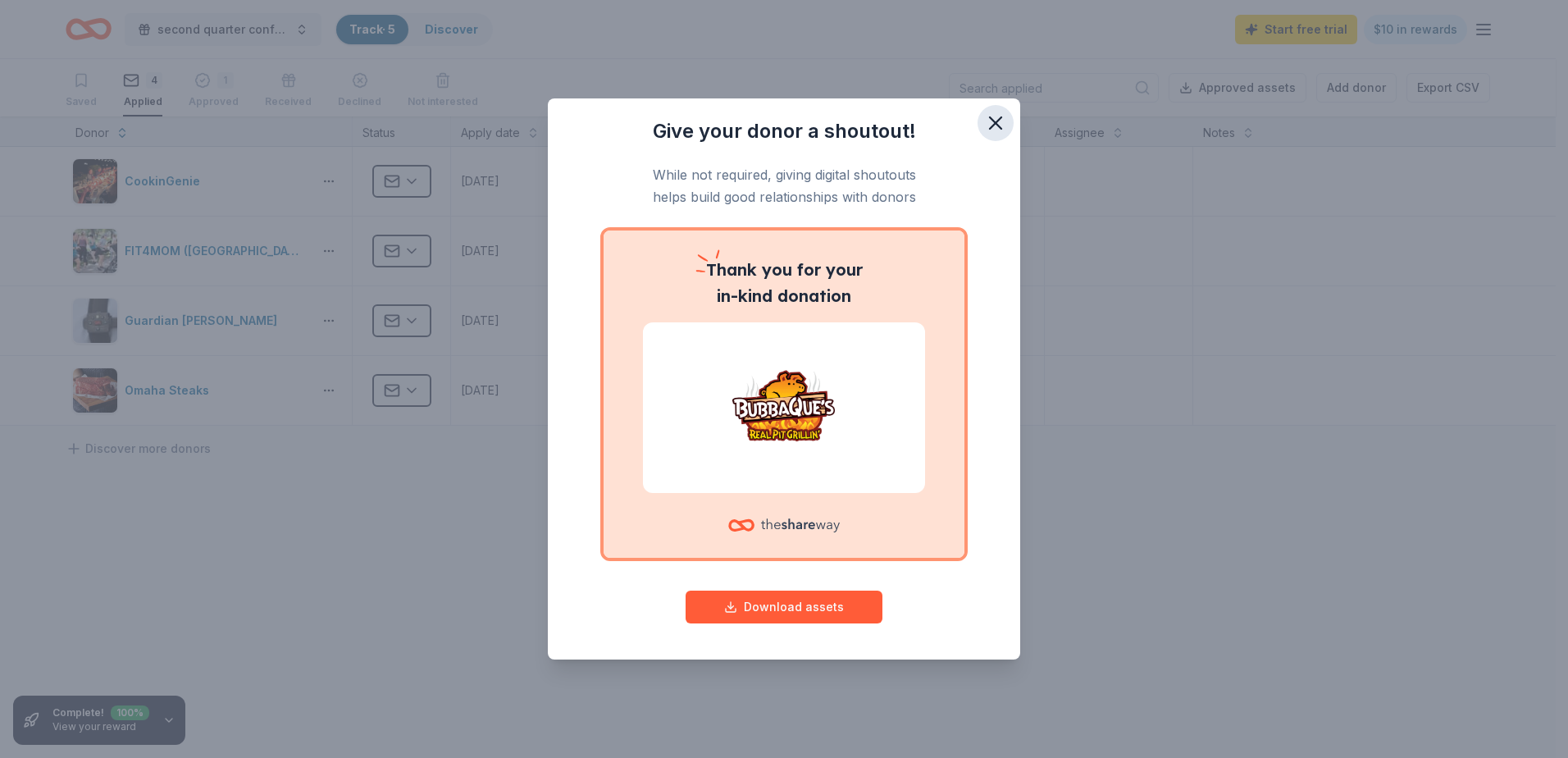
click at [990, 122] on icon "button" at bounding box center [996, 124] width 23 height 23
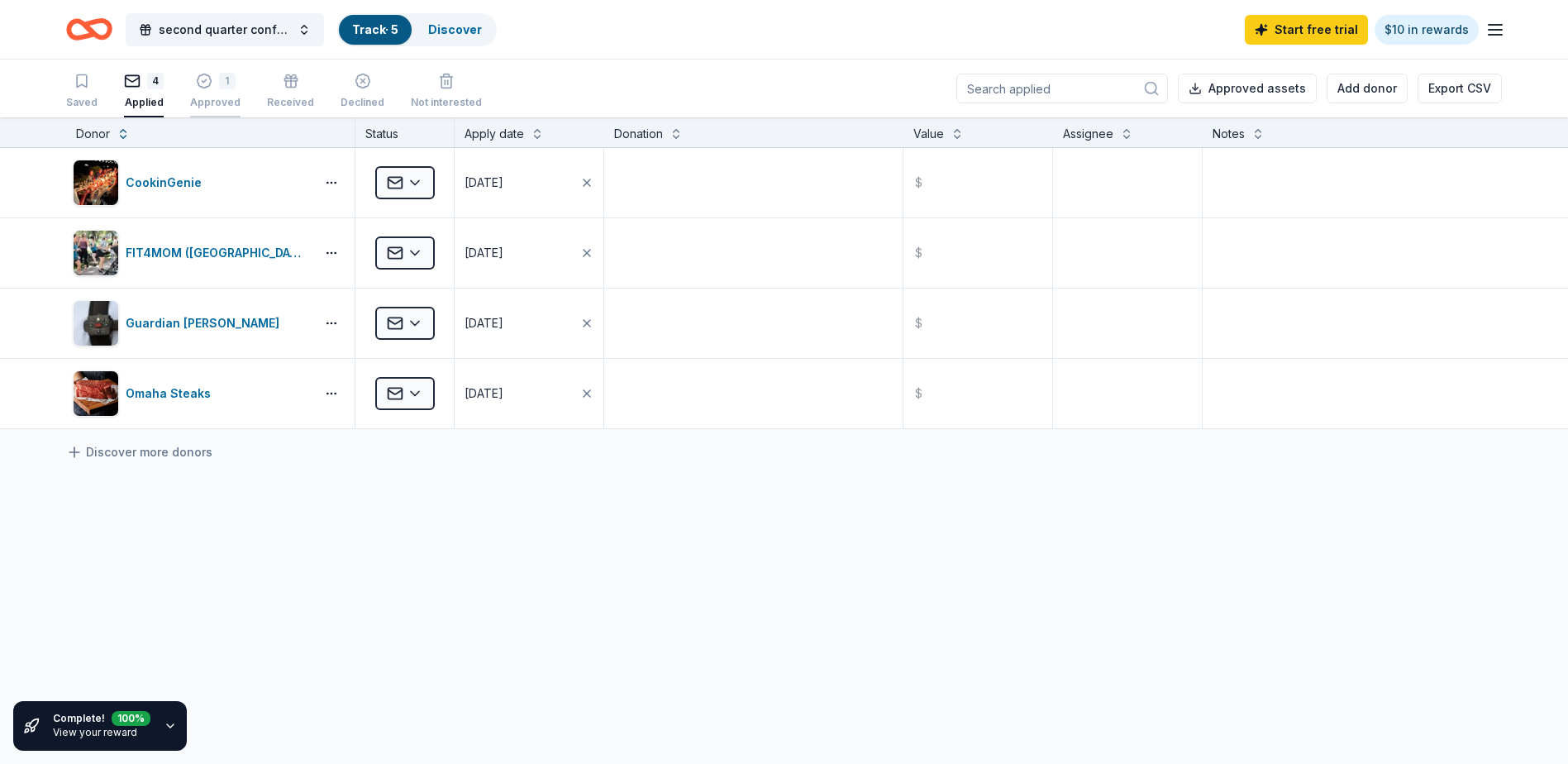
click at [210, 89] on div "1 Approved" at bounding box center [215, 90] width 50 height 36
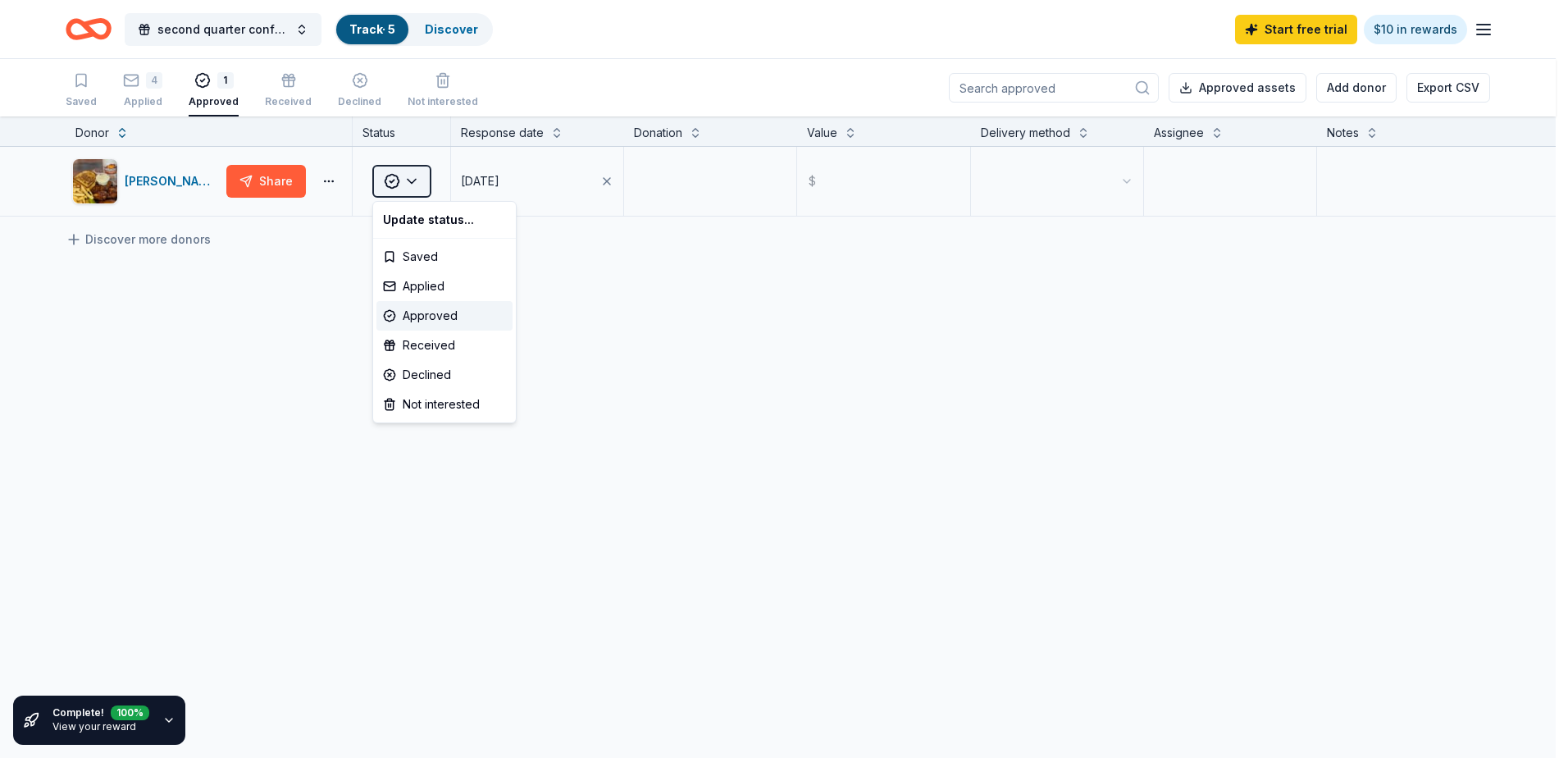
click at [412, 191] on html "second quarter conference night Track · 5 Discover Start free trial $10 in rewa…" at bounding box center [784, 379] width 1568 height 758
click at [294, 260] on html "second quarter conference night Track · 5 Discover Start free trial $10 in rewa…" at bounding box center [784, 379] width 1568 height 758
